Goal: Navigation & Orientation: Find specific page/section

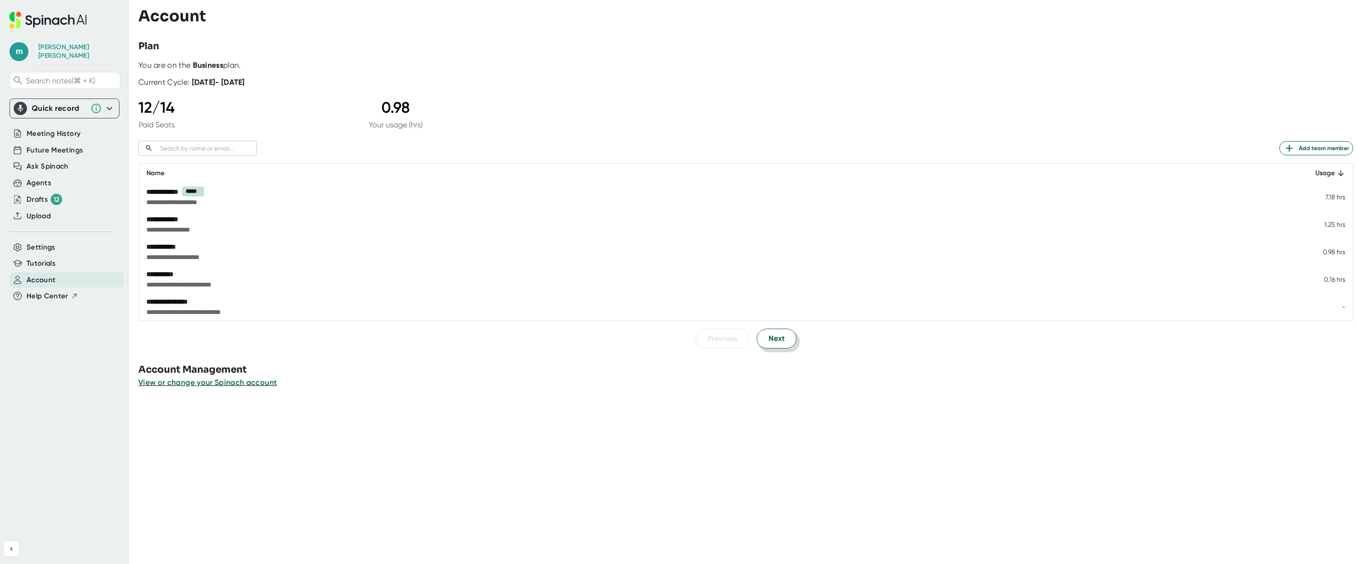
click at [769, 341] on span "Next" at bounding box center [777, 338] width 16 height 11
click at [769, 340] on span "Next" at bounding box center [777, 338] width 16 height 11
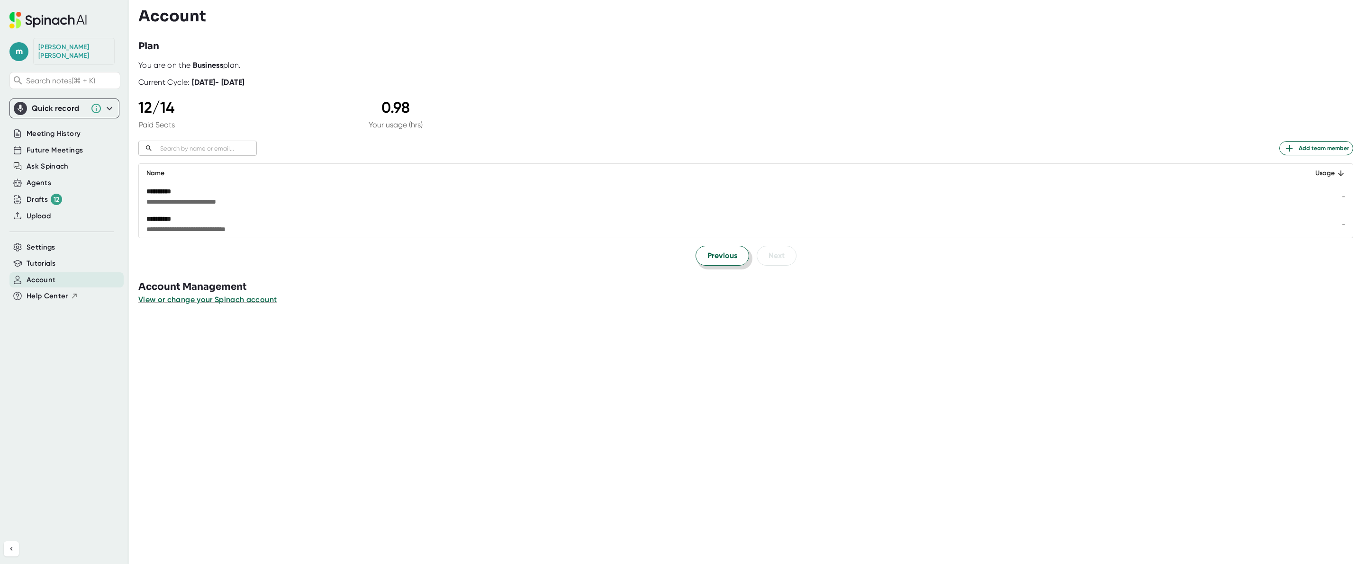
click at [723, 260] on span "Previous" at bounding box center [722, 255] width 30 height 11
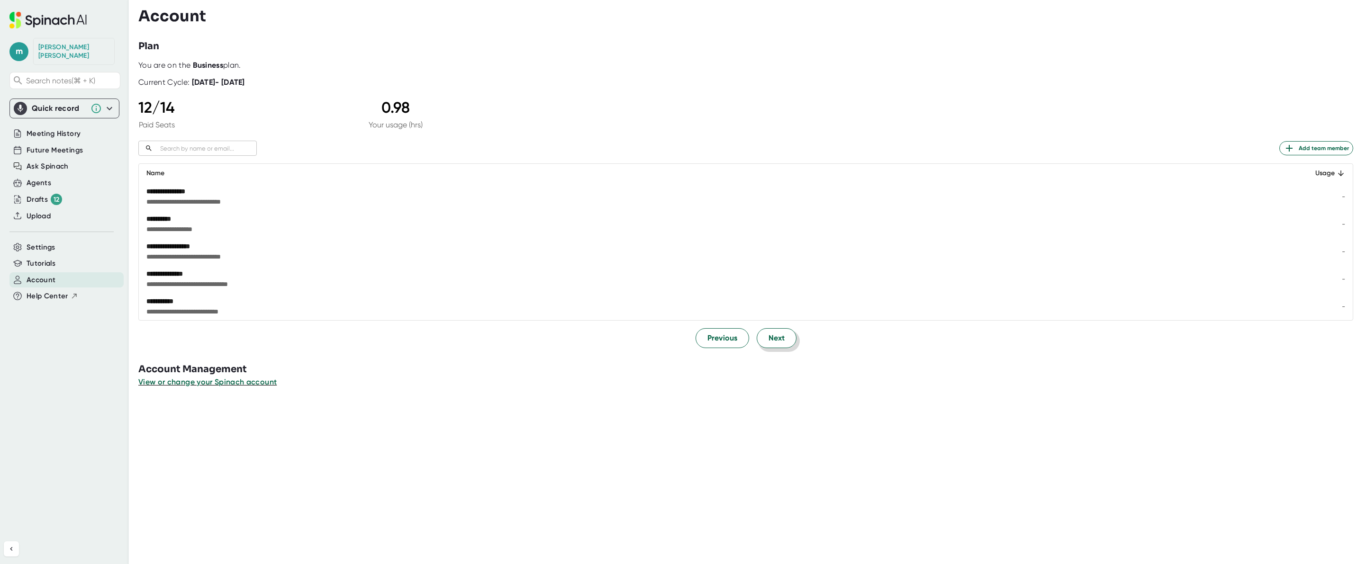
click at [773, 341] on span "Next" at bounding box center [777, 338] width 16 height 11
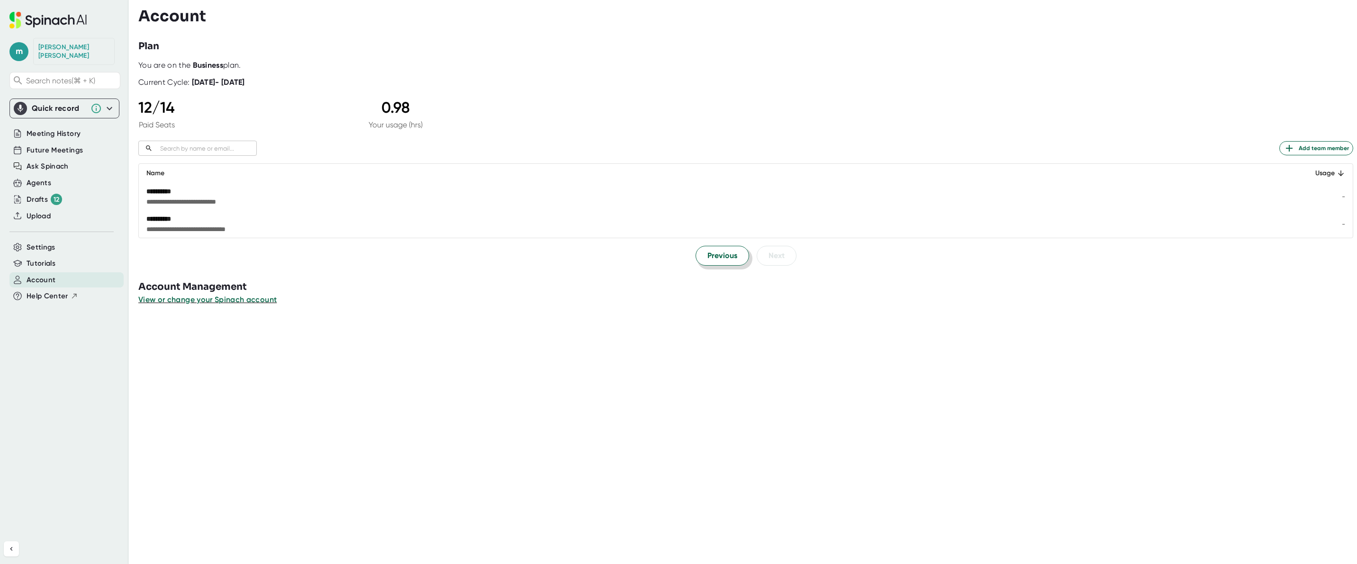
click at [712, 263] on button "Previous" at bounding box center [723, 256] width 54 height 20
